Goal: Transaction & Acquisition: Purchase product/service

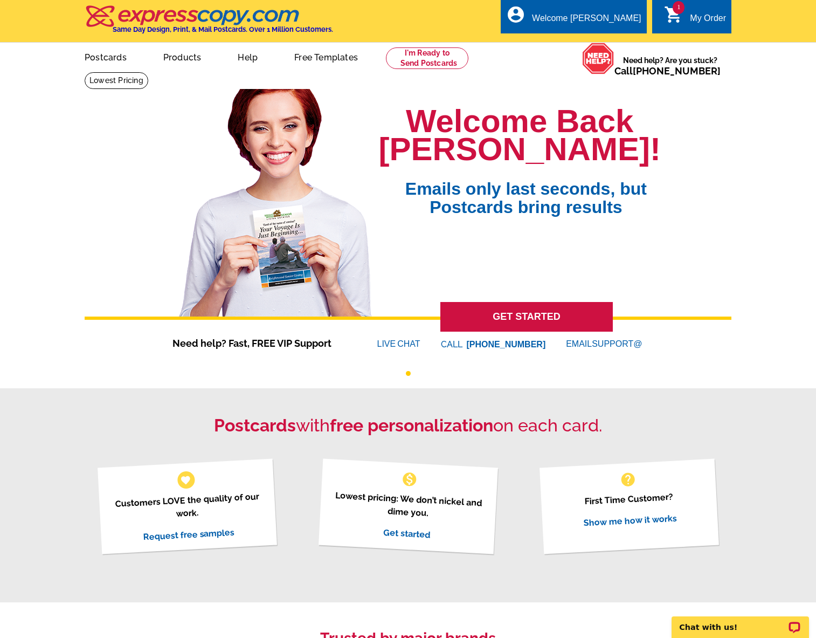
drag, startPoint x: 799, startPoint y: 426, endPoint x: 808, endPoint y: 423, distance: 10.4
click at [799, 426] on div "Postcards with free personalization on each card. favorite Customers LOVE the q…" at bounding box center [408, 494] width 816 height 213
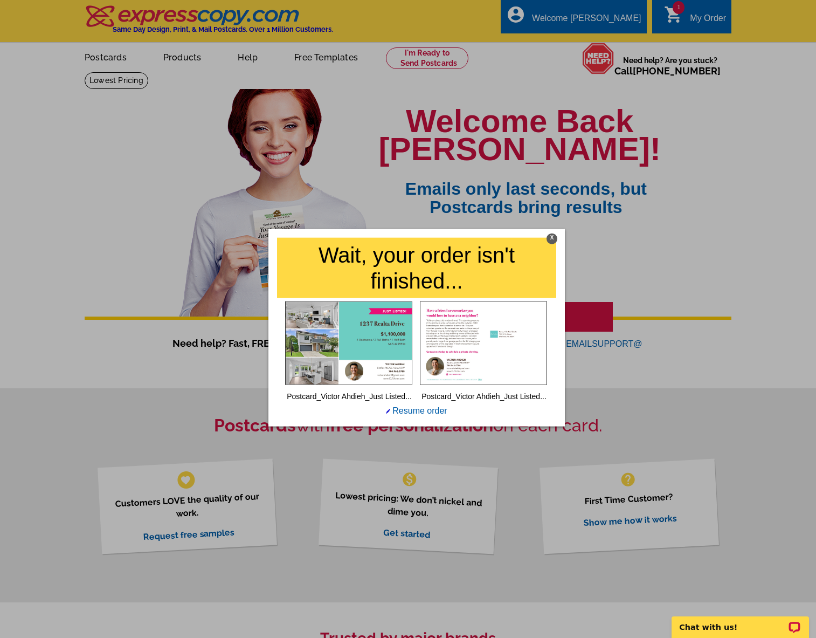
drag, startPoint x: 552, startPoint y: 235, endPoint x: 576, endPoint y: 235, distance: 23.7
click at [552, 235] on div "X" at bounding box center [551, 238] width 11 height 11
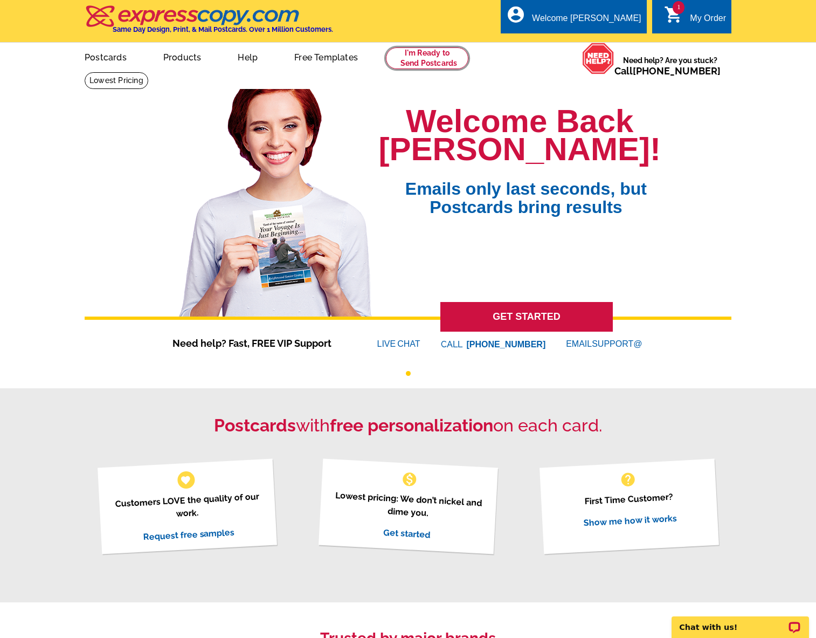
drag, startPoint x: 432, startPoint y: 65, endPoint x: 425, endPoint y: 73, distance: 11.1
click at [432, 65] on link at bounding box center [427, 58] width 82 height 22
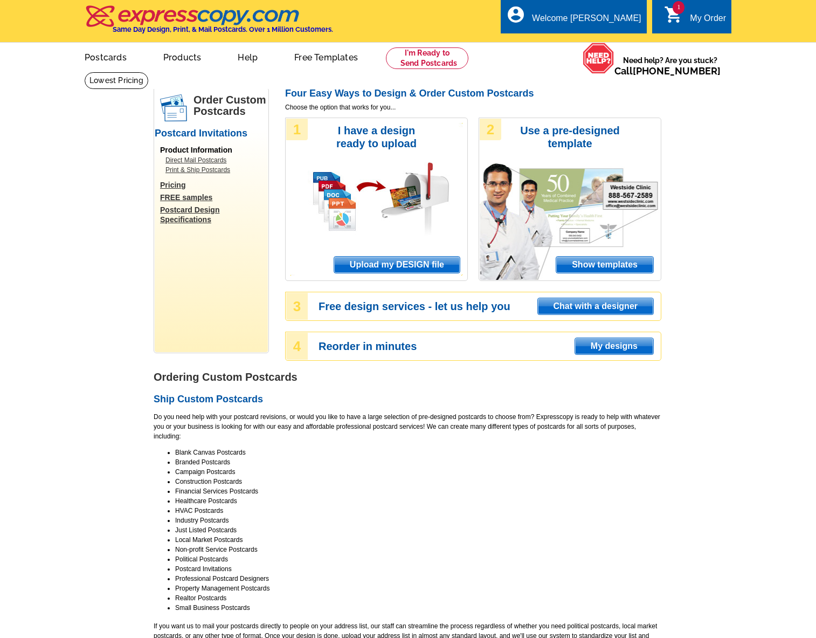
drag, startPoint x: 410, startPoint y: 264, endPoint x: 403, endPoint y: 254, distance: 12.7
click at [410, 264] on span "Upload my DESIGN file" at bounding box center [397, 265] width 126 height 16
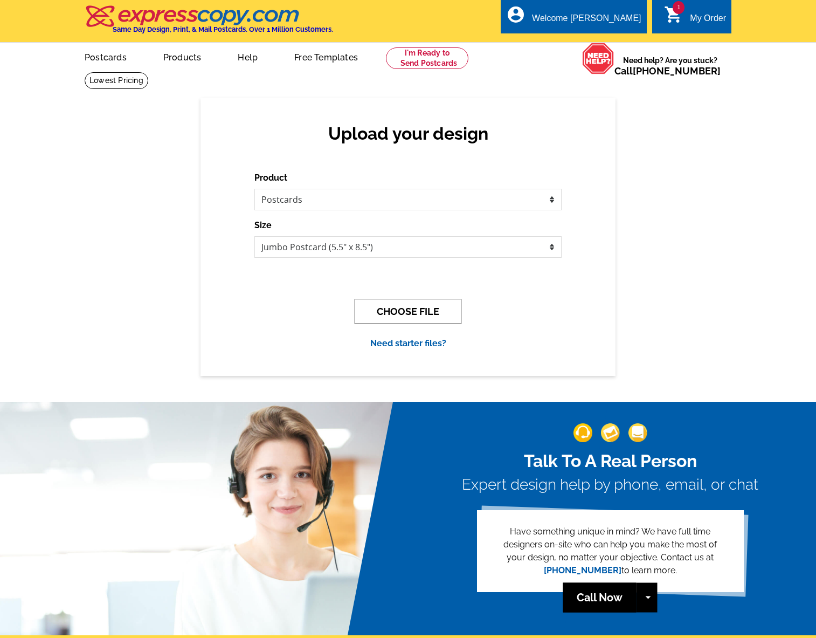
drag, startPoint x: 409, startPoint y: 301, endPoint x: 441, endPoint y: 287, distance: 35.2
click at [409, 301] on button "CHOOSE FILE" at bounding box center [408, 311] width 107 height 25
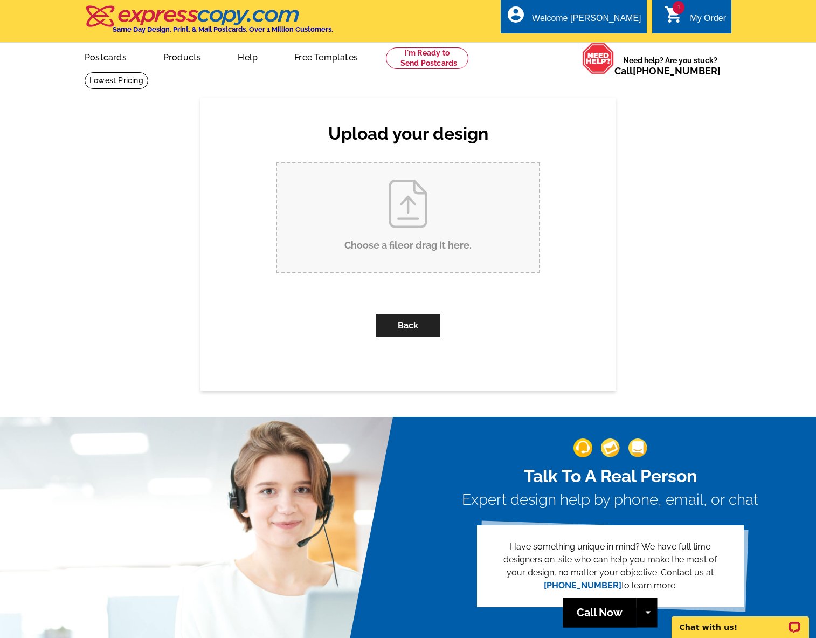
click at [389, 211] on input "Choose a file or drag it here ." at bounding box center [408, 217] width 262 height 109
type input "C:\fakepath\Postcard_Victor Ahdieh_Just Listed_5123 Berkeley Park Ct_Oct 2025_O…"
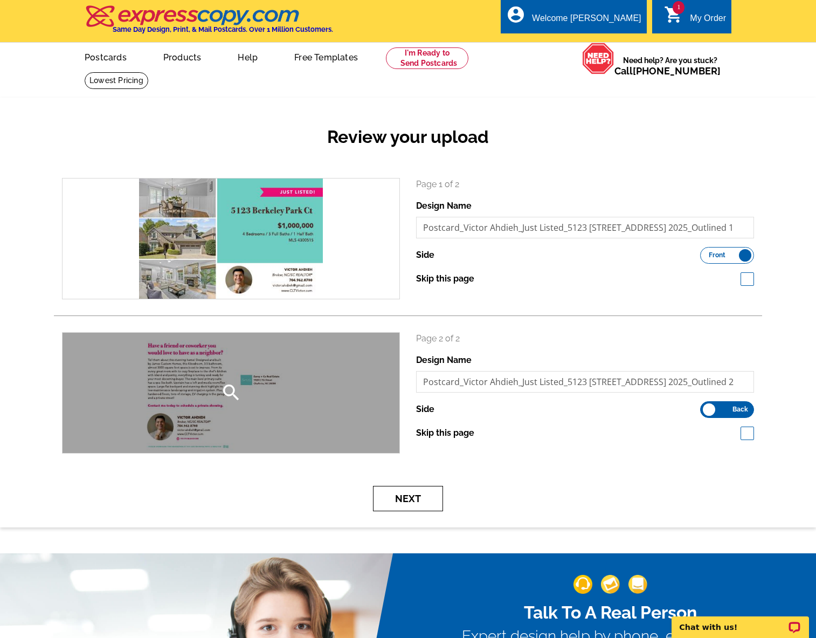
drag, startPoint x: 424, startPoint y: 501, endPoint x: 340, endPoint y: 342, distance: 179.6
click at [424, 501] on button "Next" at bounding box center [408, 498] width 70 height 25
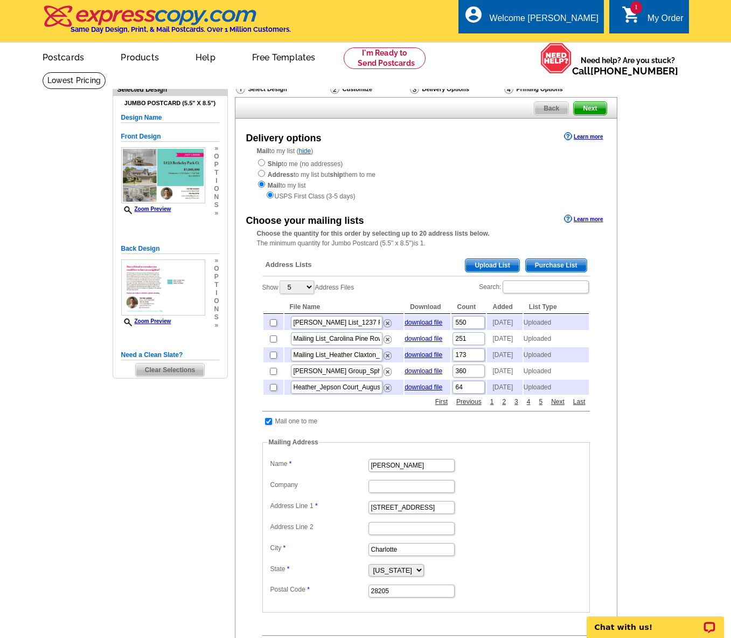
click at [504, 264] on span "Upload List" at bounding box center [492, 265] width 53 height 13
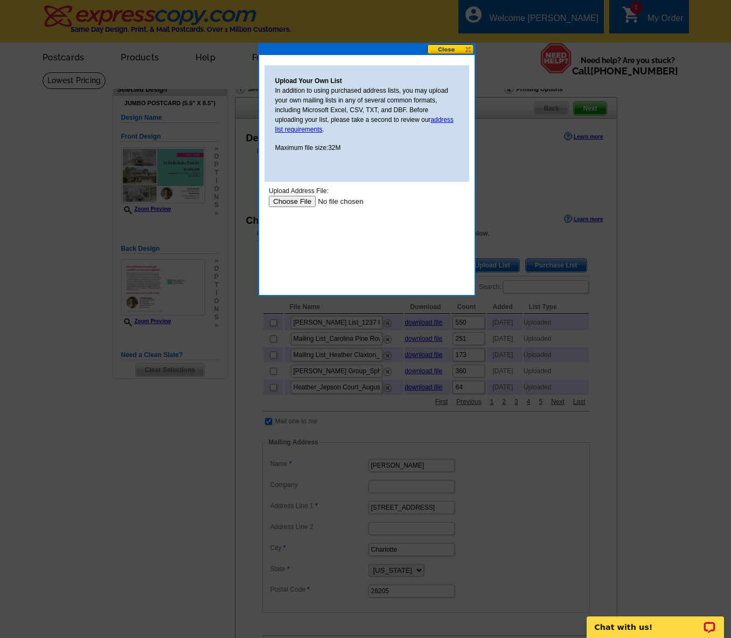
click at [300, 198] on input "file" at bounding box center [336, 201] width 136 height 11
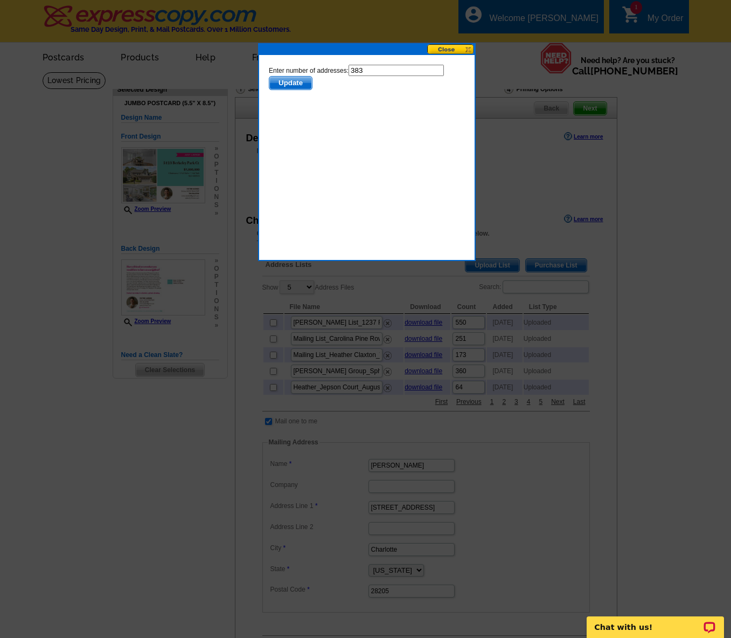
click at [292, 79] on span "Update" at bounding box center [290, 83] width 43 height 13
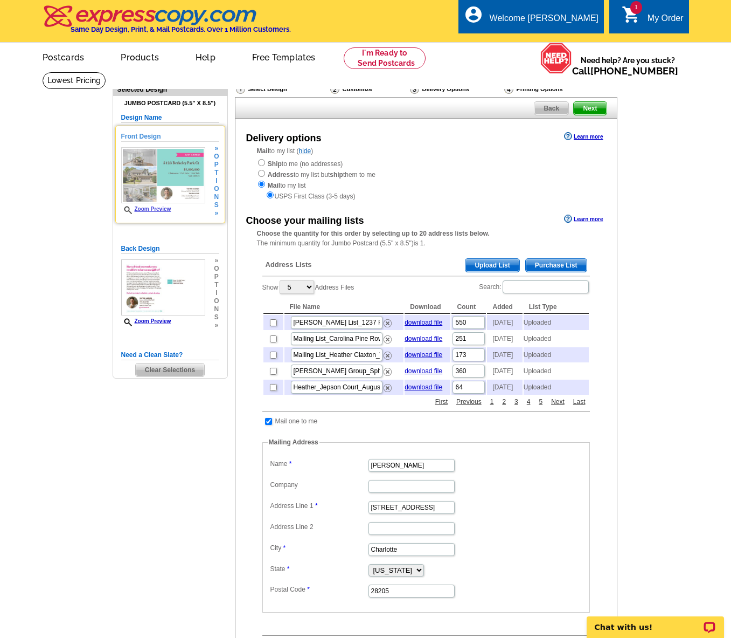
click at [153, 209] on link "Zoom Preview" at bounding box center [146, 209] width 50 height 6
click at [145, 210] on link "Zoom Preview" at bounding box center [146, 209] width 50 height 6
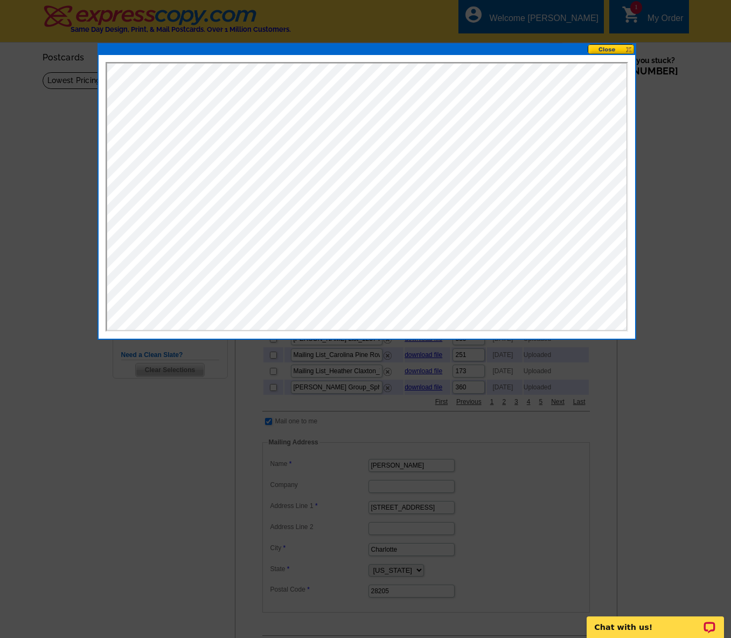
drag, startPoint x: 618, startPoint y: 49, endPoint x: 600, endPoint y: 63, distance: 22.2
click at [618, 49] on button at bounding box center [611, 49] width 47 height 10
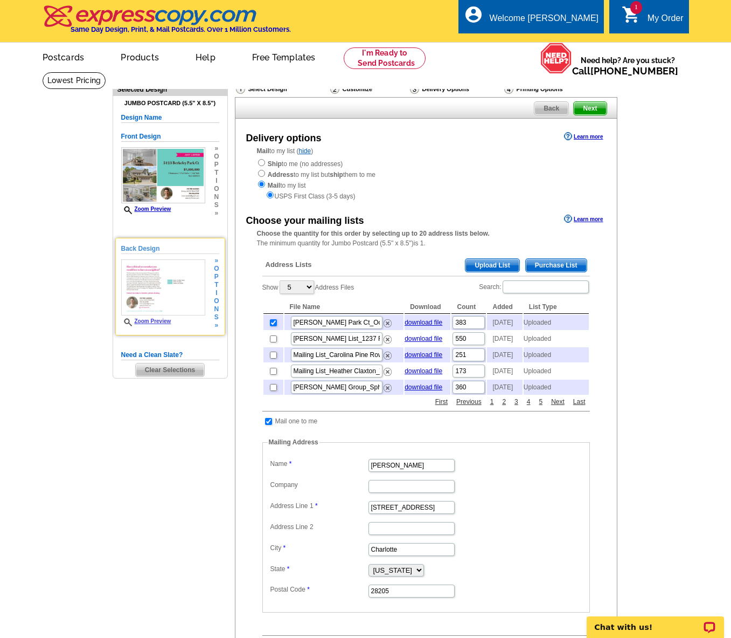
click at [135, 322] on link "Zoom Preview" at bounding box center [146, 321] width 50 height 6
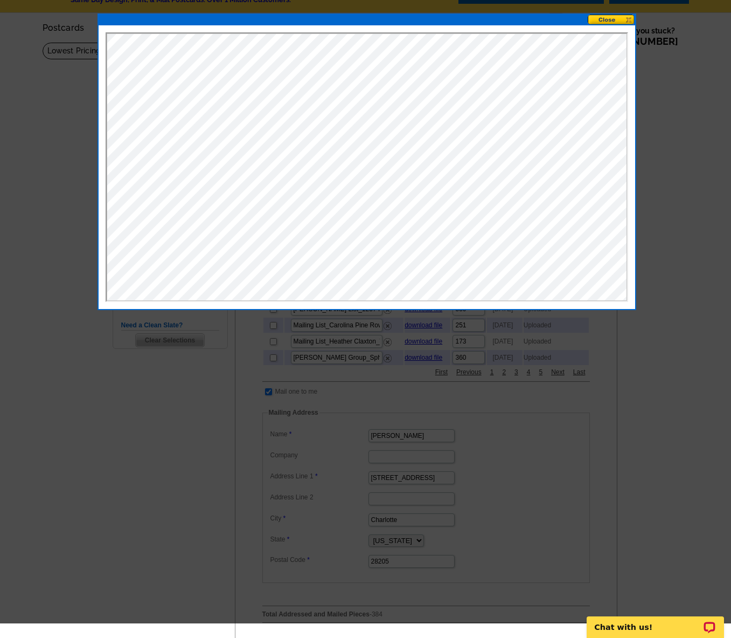
scroll to position [30, 0]
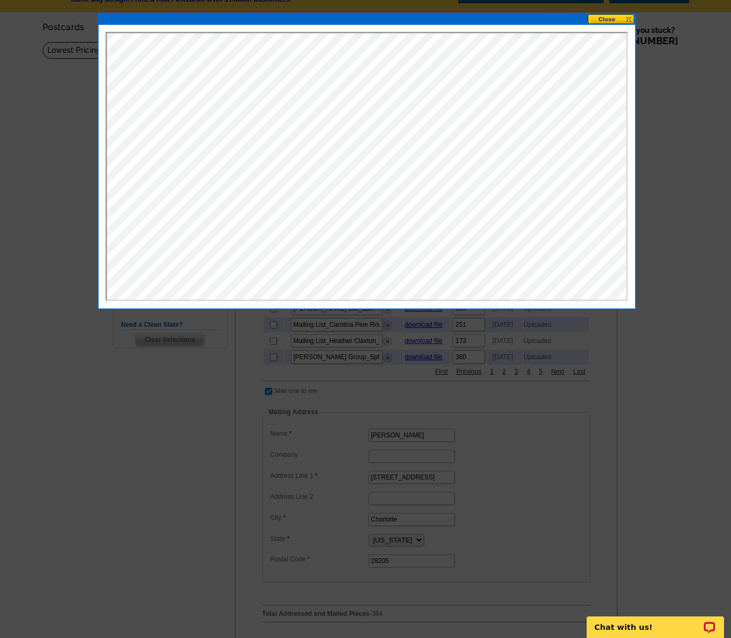
click at [622, 22] on button at bounding box center [611, 19] width 47 height 10
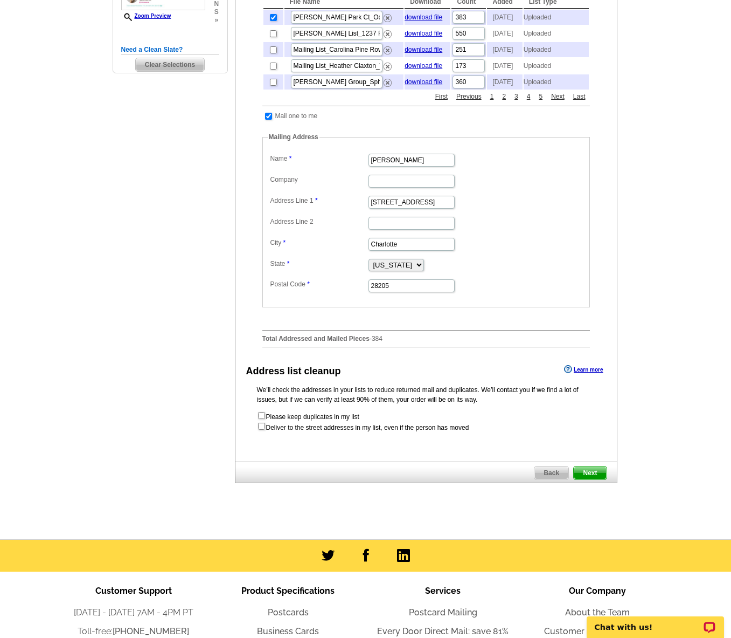
scroll to position [318, 0]
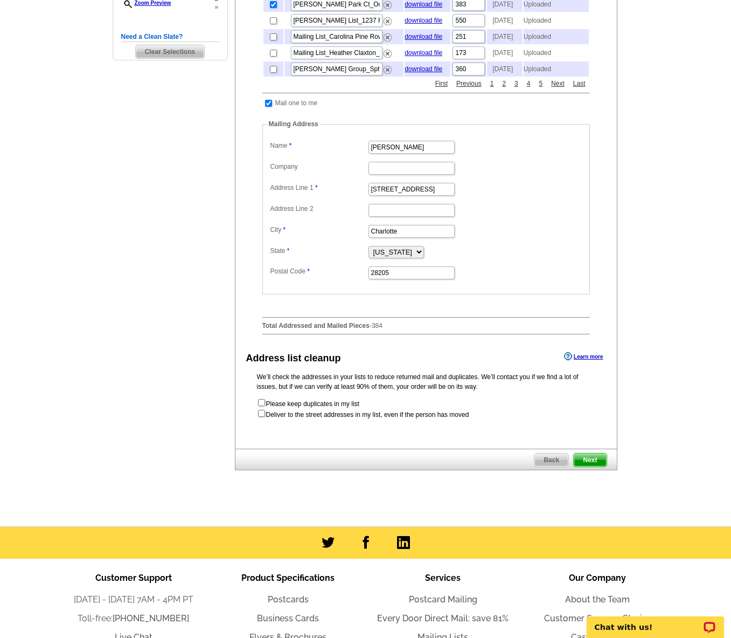
click at [602, 466] on span "Next" at bounding box center [590, 459] width 32 height 13
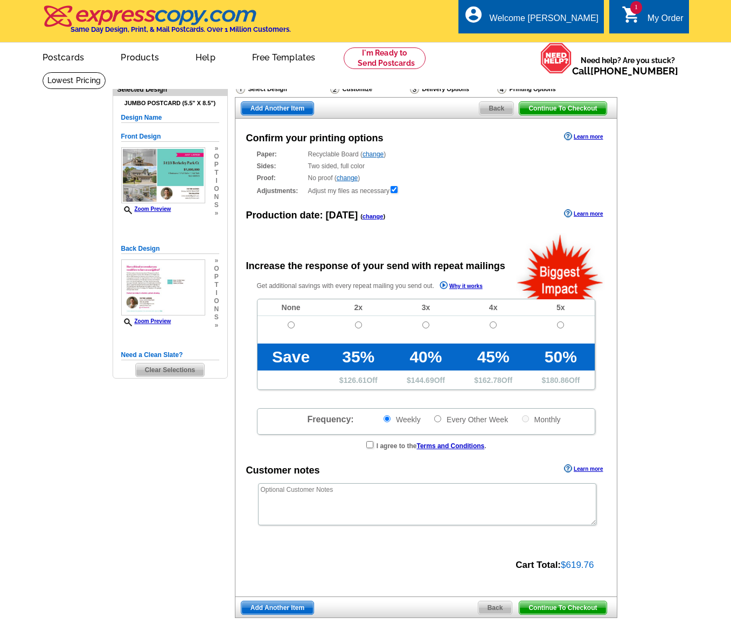
radio input "false"
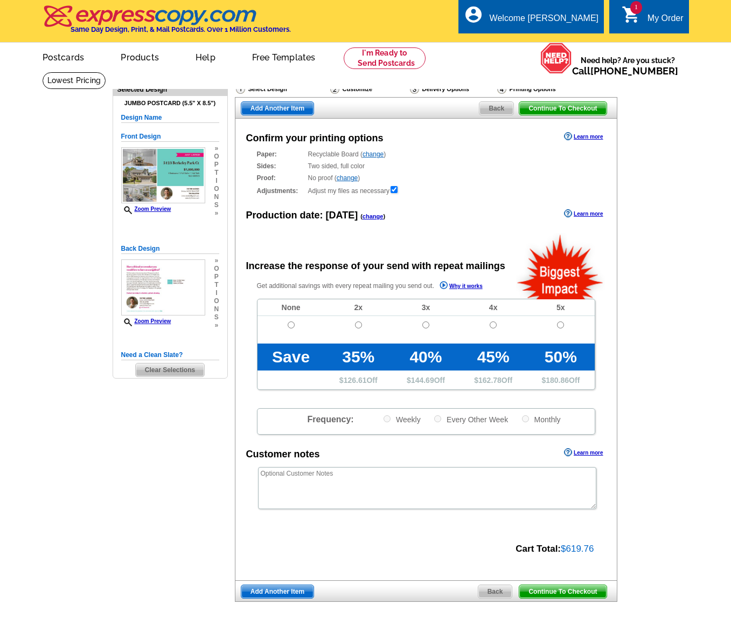
drag, startPoint x: 291, startPoint y: 329, endPoint x: 289, endPoint y: 323, distance: 6.1
click at [291, 328] on td at bounding box center [291, 329] width 67 height 27
drag, startPoint x: 289, startPoint y: 324, endPoint x: 330, endPoint y: 342, distance: 43.9
click at [289, 324] on input "radio" at bounding box center [291, 324] width 7 height 7
radio input "true"
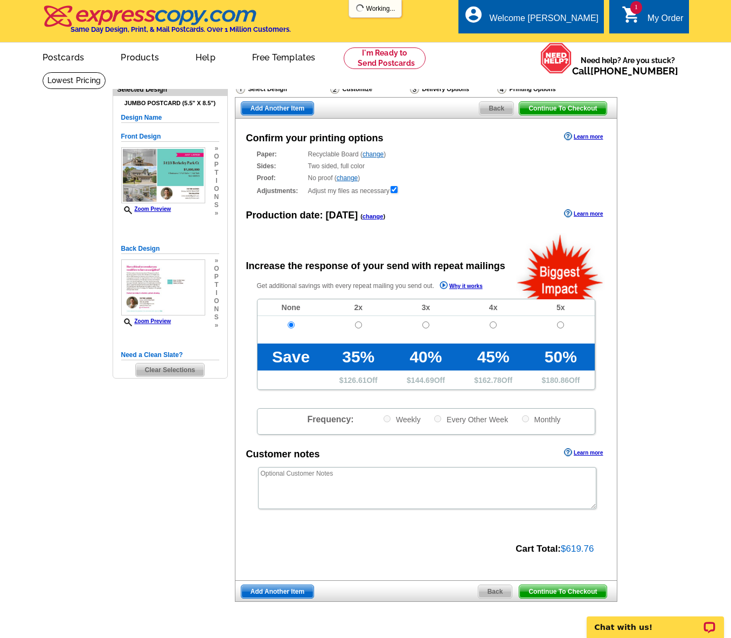
click at [567, 600] on div "Continue To Checkout Back Add Another Item" at bounding box center [426, 591] width 383 height 22
drag, startPoint x: 566, startPoint y: 595, endPoint x: 64, endPoint y: 337, distance: 564.5
click at [566, 595] on span "Continue To Checkout" at bounding box center [563, 591] width 87 height 13
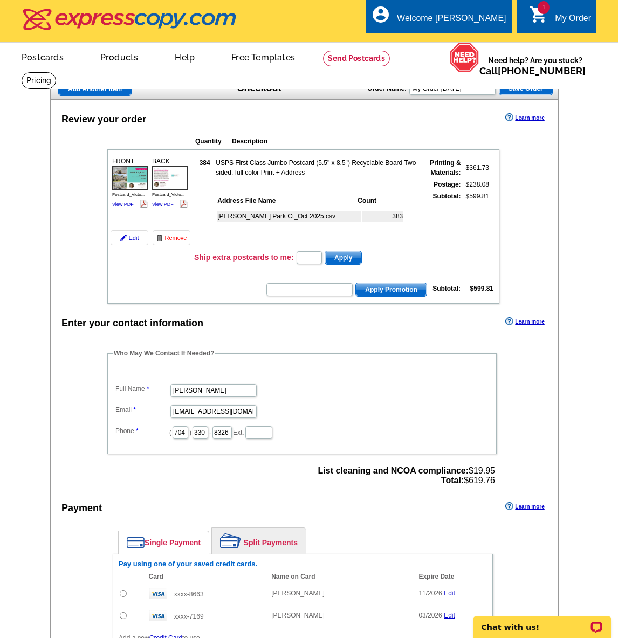
click at [417, 96] on div "Add Another Item Checkout Order Name: My Order 2025-10-01 Save Order" at bounding box center [304, 89] width 508 height 22
click at [460, 92] on input "My Order 2025-10-01" at bounding box center [452, 88] width 86 height 13
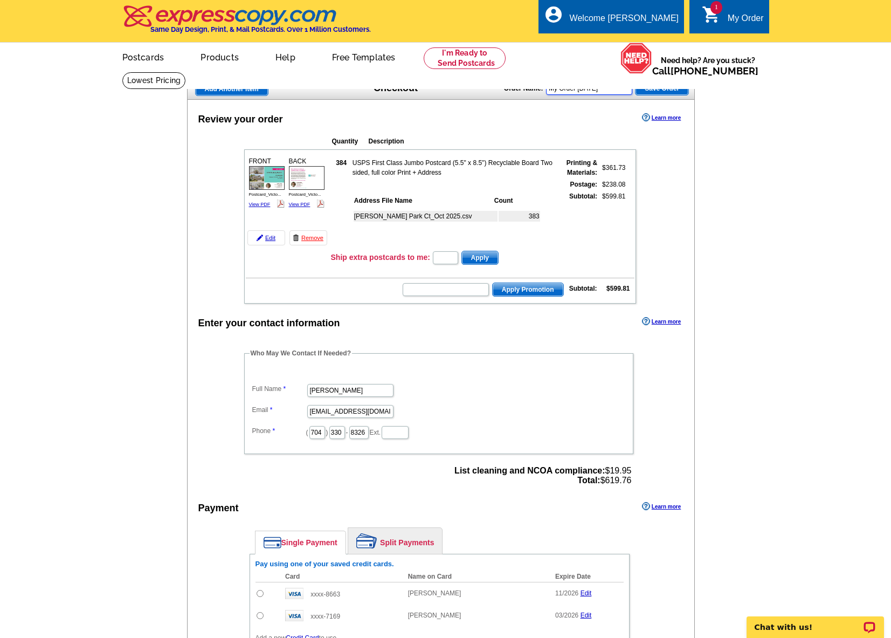
drag, startPoint x: 626, startPoint y: 89, endPoint x: 488, endPoint y: 87, distance: 137.4
click at [488, 87] on div "Add Another Item Checkout Order Name: My Order 2025-10-01 Save Order" at bounding box center [441, 89] width 508 height 22
click at [254, 204] on link "View PDF" at bounding box center [260, 204] width 22 height 5
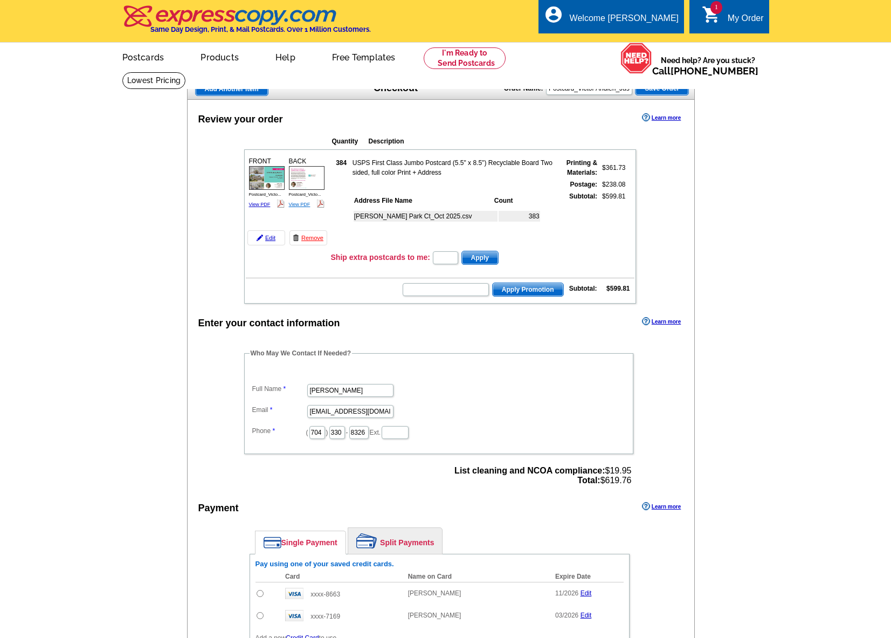
click at [300, 204] on link "View PDF" at bounding box center [300, 204] width 22 height 5
drag, startPoint x: 607, startPoint y: 88, endPoint x: 598, endPoint y: 88, distance: 9.7
click at [607, 88] on input "Postcard_Victor Ahdieh_Just Listed)1" at bounding box center [589, 88] width 86 height 13
drag, startPoint x: 635, startPoint y: 87, endPoint x: 625, endPoint y: 88, distance: 9.8
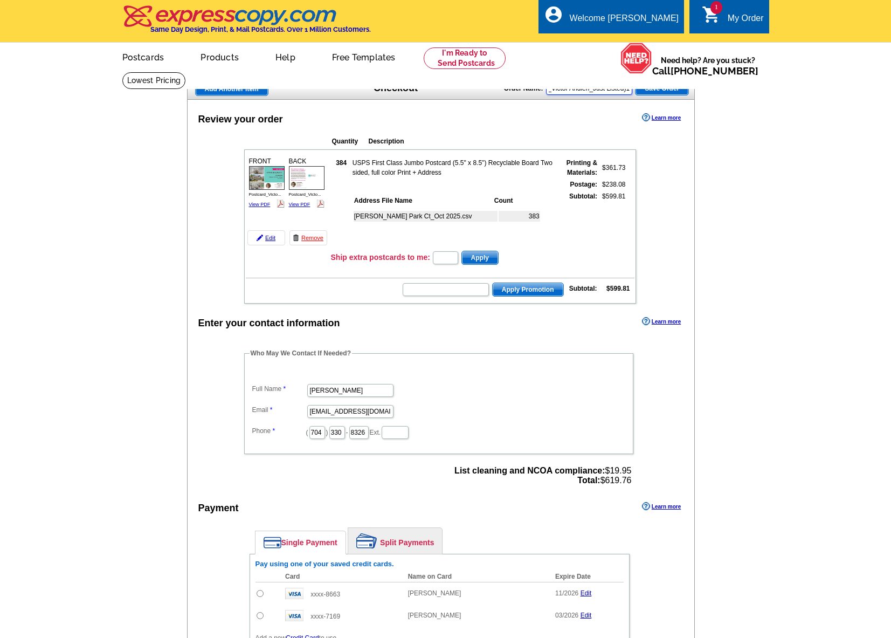
click at [617, 86] on div "Order Name: Postcard_Victor Ahdieh_Just Listed)1 Save Order" at bounding box center [596, 87] width 185 height 17
click at [617, 88] on input "Postcard_Victor Ahdieh_Just Listed)1" at bounding box center [589, 88] width 86 height 13
drag, startPoint x: 625, startPoint y: 88, endPoint x: 696, endPoint y: 88, distance: 71.7
click at [617, 89] on div "Add Another Item Checkout Order Name: Postcard_Victor Ahdieh_Just Listed)1 Save…" at bounding box center [445, 422] width 517 height 689
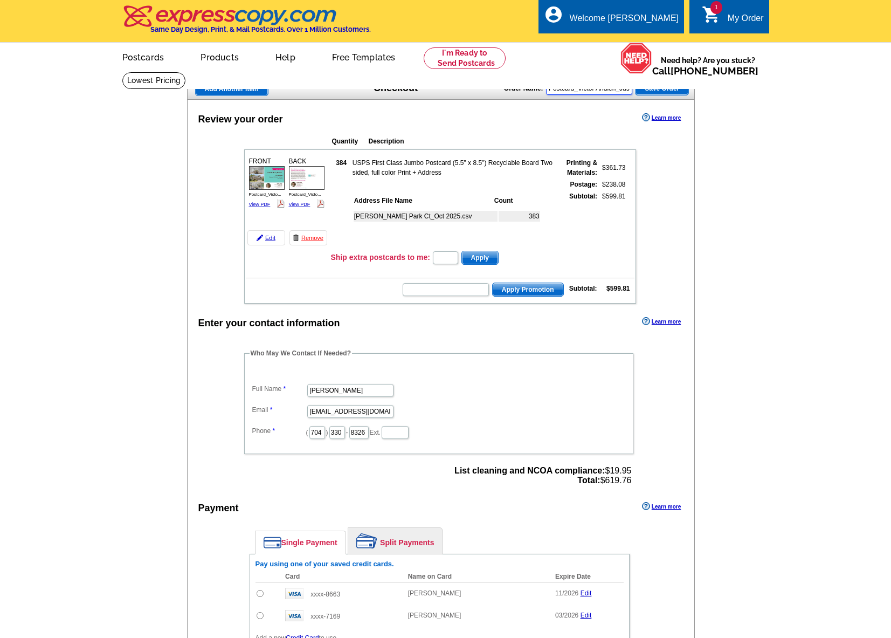
drag, startPoint x: 627, startPoint y: 87, endPoint x: 571, endPoint y: 87, distance: 56.6
click at [553, 86] on div "Order Name: Postcard_Victor Ahdieh_Just Listed_5123 Berkeley Park Ct_October 20…" at bounding box center [596, 87] width 185 height 17
drag, startPoint x: 573, startPoint y: 88, endPoint x: 634, endPoint y: 88, distance: 60.9
click at [617, 88] on div "Order Name: Postcard_Victor Ahdieh_Just Listed_5123 Berkeley Park Ct_October 20…" at bounding box center [596, 87] width 185 height 17
click at [599, 88] on input "Postcard_Victor Ahdieh_Just Listed_5123 [STREET_ADDRESS] 2025" at bounding box center [589, 88] width 86 height 13
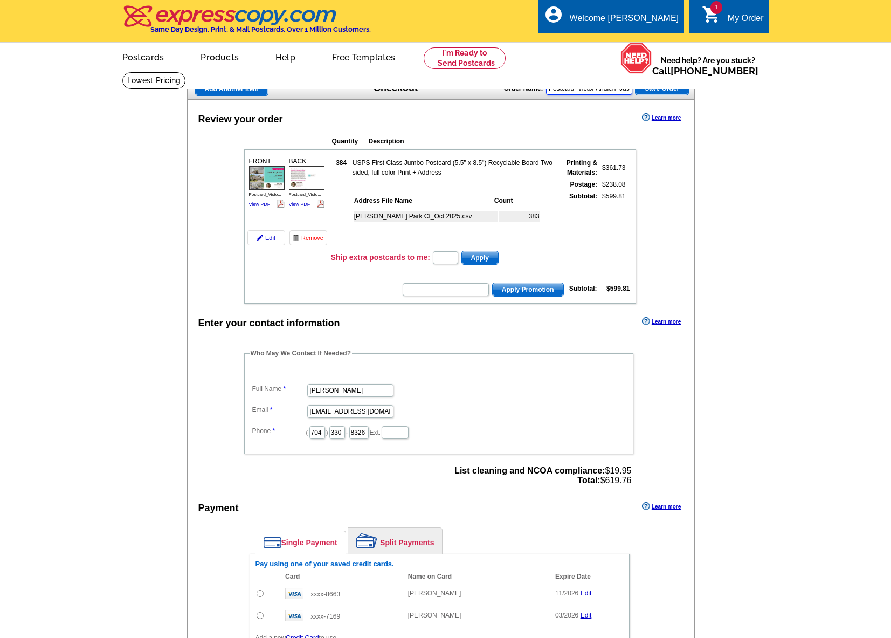
drag, startPoint x: 624, startPoint y: 89, endPoint x: 612, endPoint y: 88, distance: 11.9
click at [617, 89] on div "Order Name: Postcard_Victor Ahdieh_Just Listed_5123 Berkeley Park Ct_October 20…" at bounding box center [596, 87] width 185 height 17
drag, startPoint x: 612, startPoint y: 88, endPoint x: 618, endPoint y: 89, distance: 5.4
click at [613, 88] on input "Postcard_Victor Ahdieh_Just Listed_5123 [STREET_ADDRESS] 2025" at bounding box center [589, 88] width 86 height 13
click at [617, 89] on input "Postcard_Victor Ahdieh_Just Listed_5123 [STREET_ADDRESS] 2025" at bounding box center [589, 88] width 86 height 13
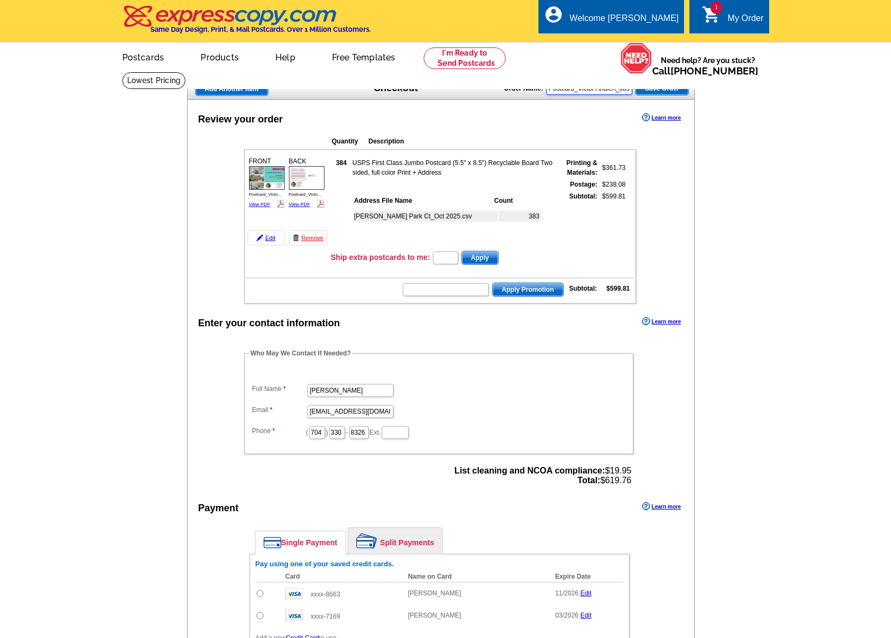
scroll to position [0, 37]
type input "Postcard_Victor Ahdieh_Just Listed_5123 [STREET_ADDRESS] 2025"
click at [617, 87] on span "Save Order" at bounding box center [661, 88] width 53 height 13
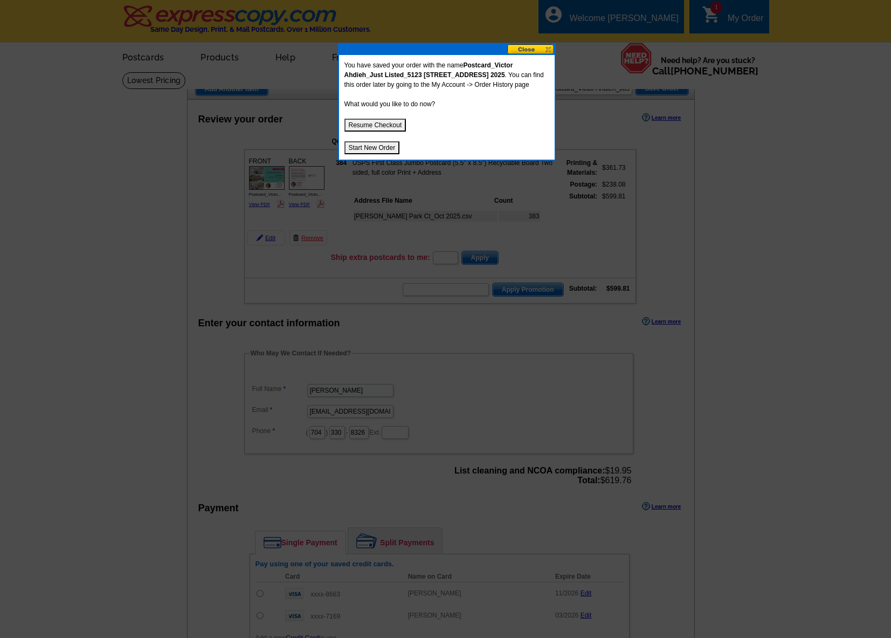
click at [377, 120] on button "Resume Checkout" at bounding box center [375, 125] width 62 height 13
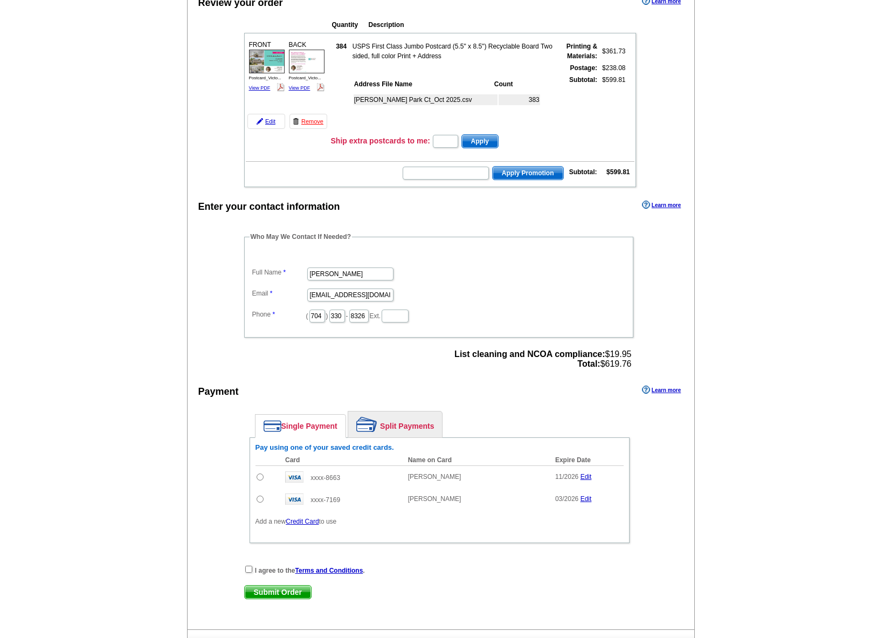
scroll to position [124, 0]
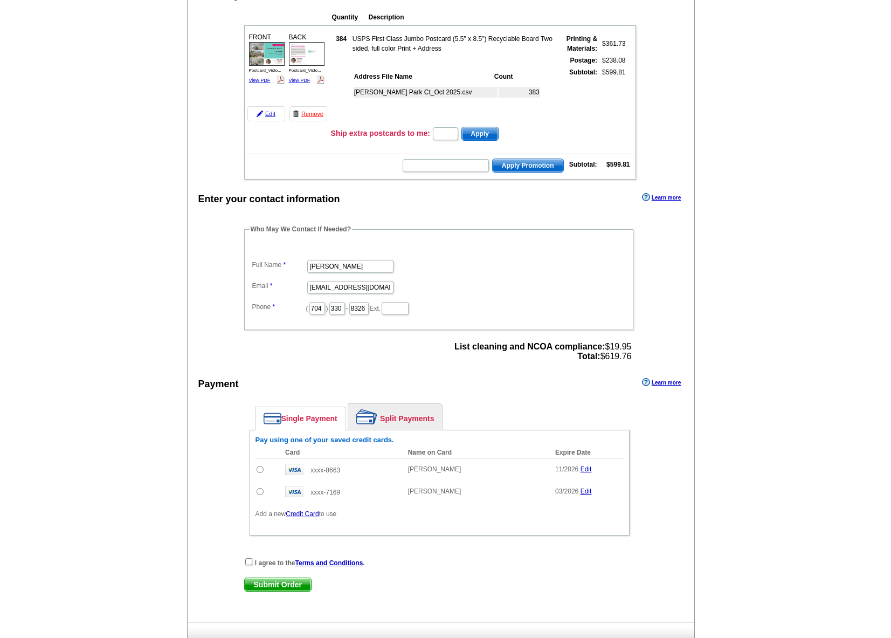
click at [258, 470] on input "radio" at bounding box center [260, 469] width 7 height 7
radio input "true"
drag, startPoint x: 247, startPoint y: 562, endPoint x: 246, endPoint y: 550, distance: 12.4
click at [247, 562] on input "checkbox" at bounding box center [248, 561] width 7 height 7
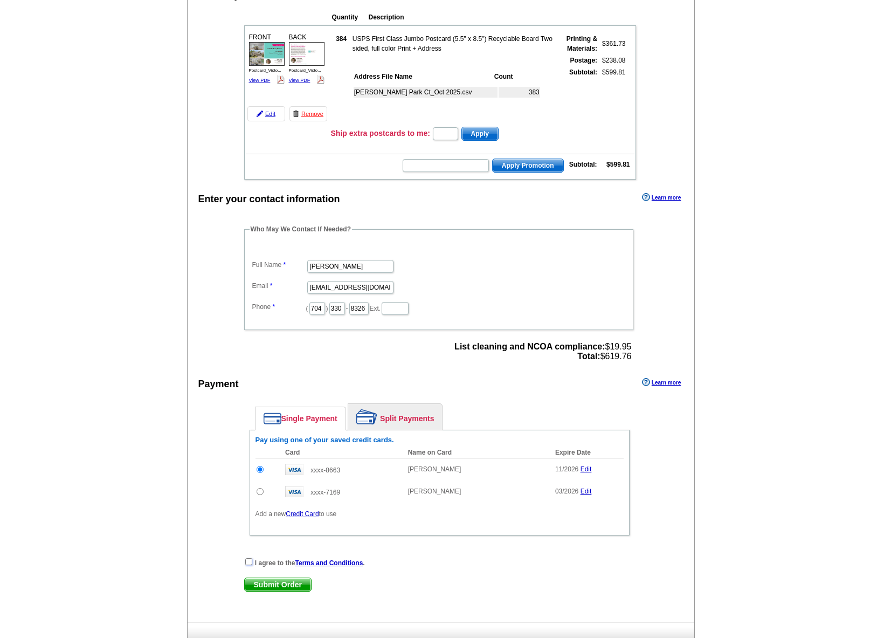
checkbox input "true"
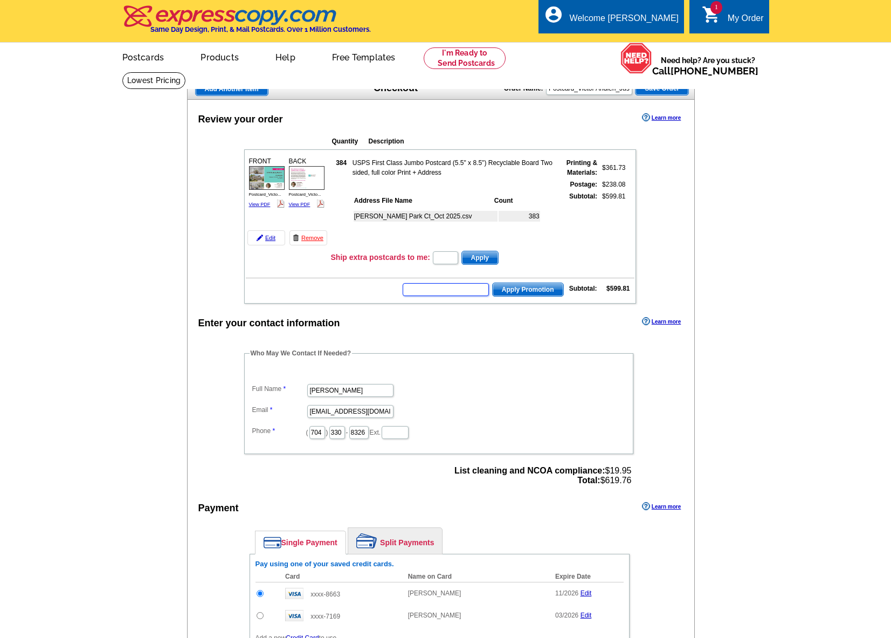
click at [459, 294] on input "text" at bounding box center [446, 289] width 86 height 13
type input "CHAT20"
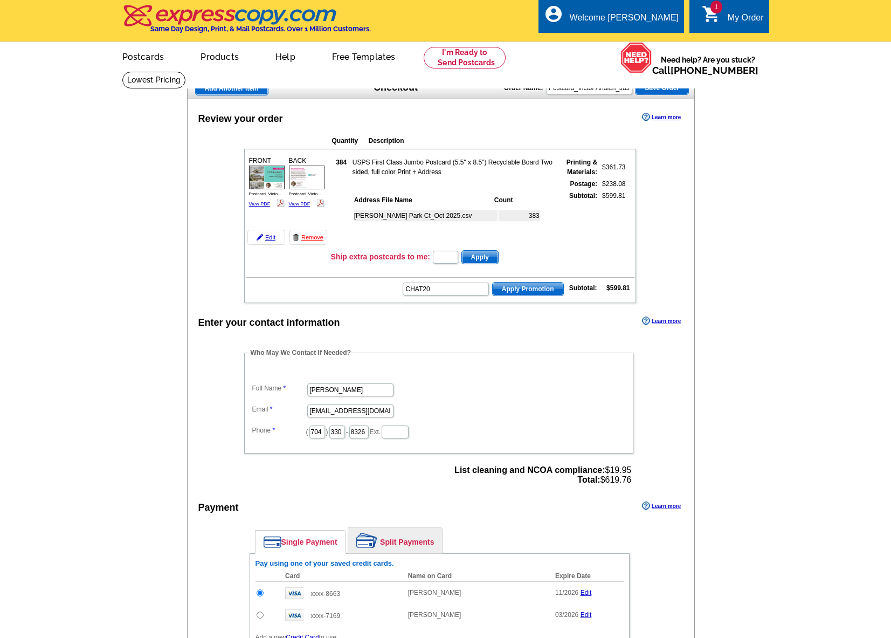
click at [517, 296] on td "CHAT20 Apply Promotion Subtotal: $599.81" at bounding box center [440, 288] width 389 height 18
click at [554, 290] on span "Apply Promotion" at bounding box center [528, 288] width 71 height 13
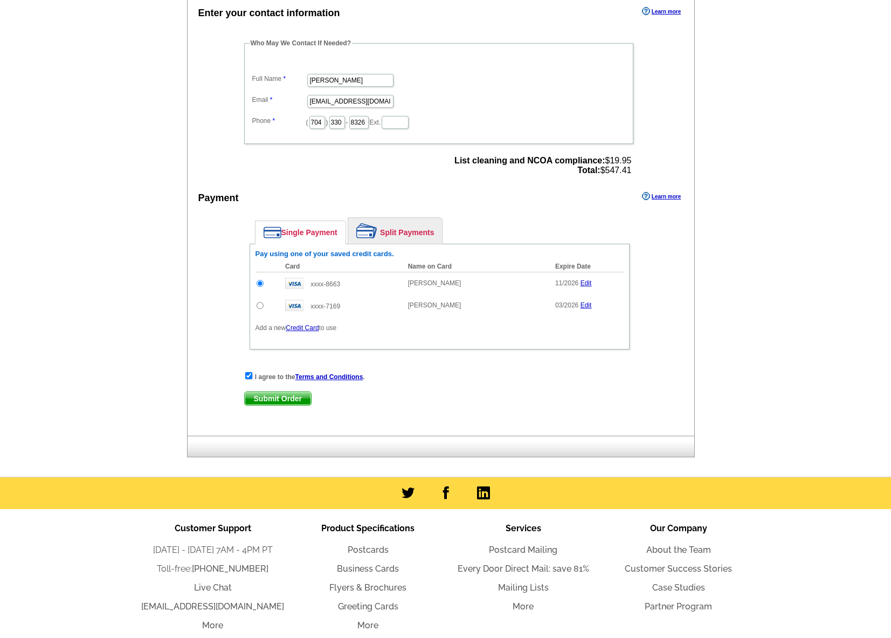
scroll to position [412, 0]
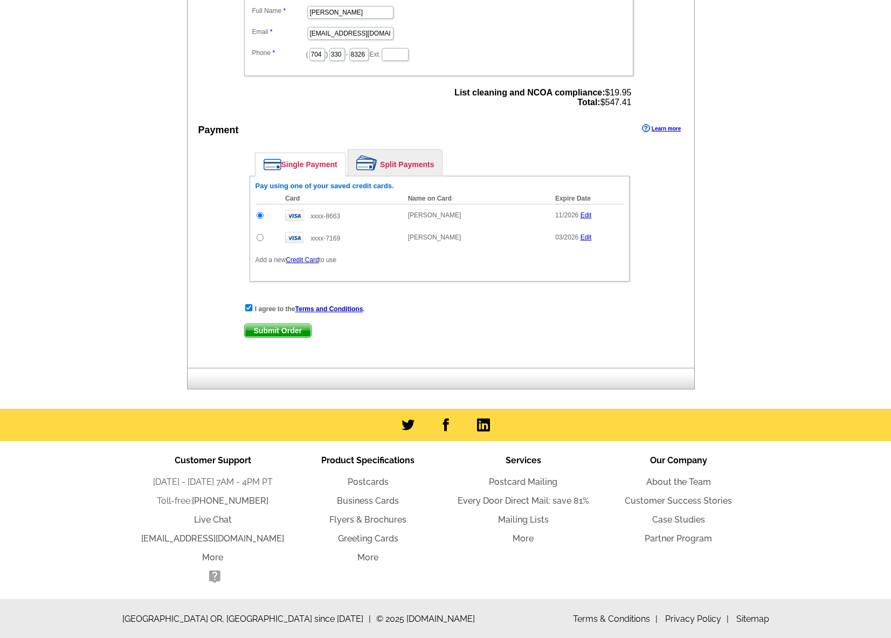
click at [278, 330] on span "Submit Order" at bounding box center [278, 330] width 66 height 13
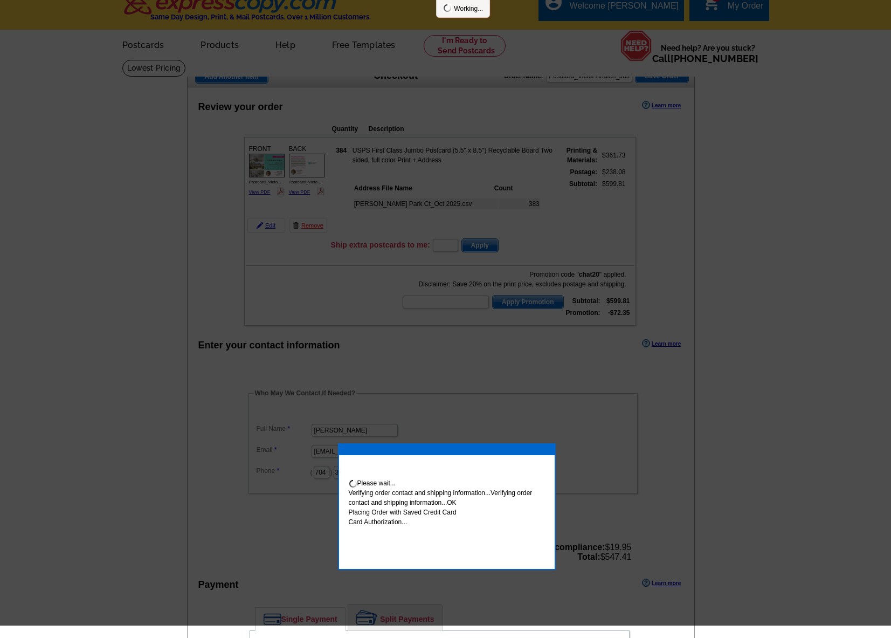
scroll to position [0, 0]
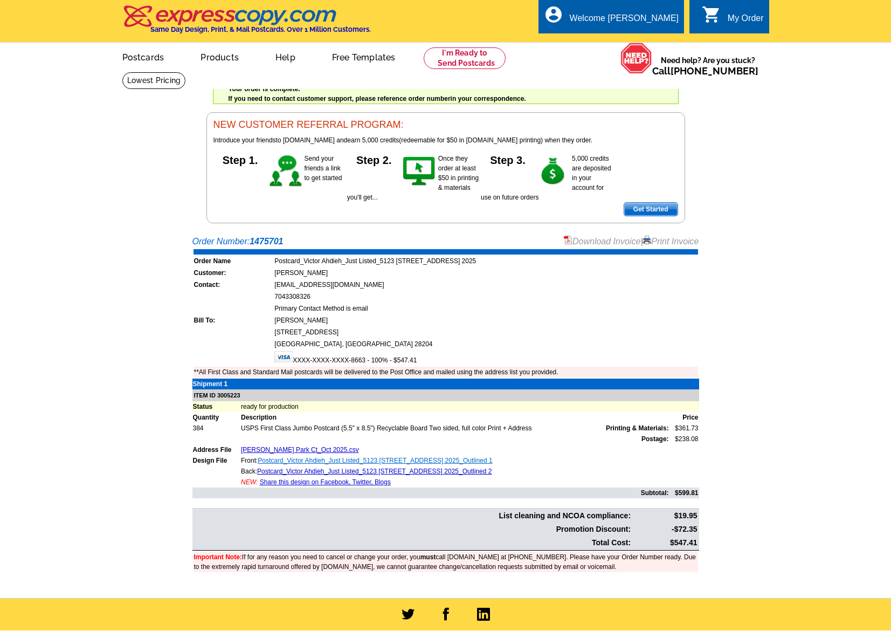
click at [386, 460] on link "Postcard_Victor Ahdieh_Just Listed_5123 [STREET_ADDRESS] 2025_Outlined 1" at bounding box center [375, 460] width 234 height 8
click at [420, 472] on link "Postcard_Victor Ahdieh_Just Listed_5123 [STREET_ADDRESS] 2025_Outlined 2" at bounding box center [374, 471] width 234 height 8
